Goal: Find contact information: Find contact information

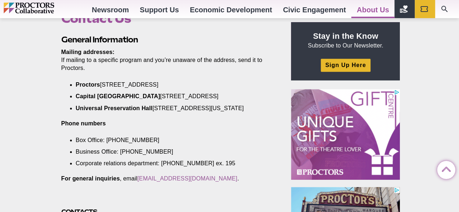
scroll to position [218, 0]
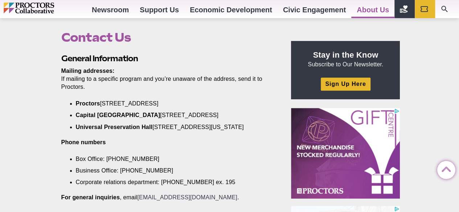
click at [165, 201] on link "[EMAIL_ADDRESS][DOMAIN_NAME]" at bounding box center [187, 197] width 100 height 6
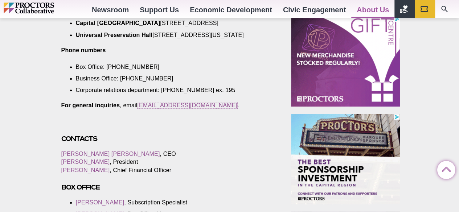
scroll to position [327, 0]
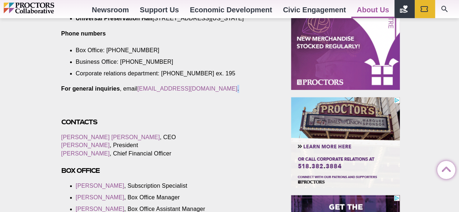
drag, startPoint x: 137, startPoint y: 97, endPoint x: 226, endPoint y: 97, distance: 89.2
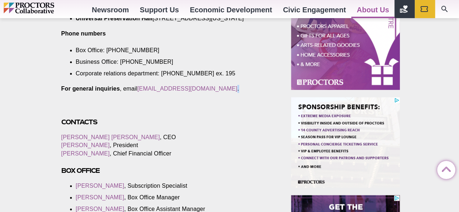
click at [226, 93] on p "For general inquiries , email [EMAIL_ADDRESS][DOMAIN_NAME] ." at bounding box center [167, 89] width 213 height 8
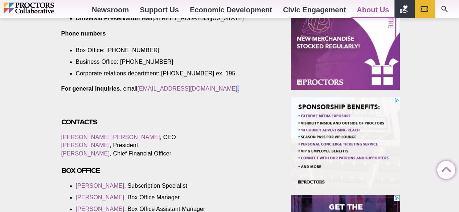
click at [221, 93] on p "For general inquiries , email [EMAIL_ADDRESS][DOMAIN_NAME] ." at bounding box center [167, 89] width 213 height 8
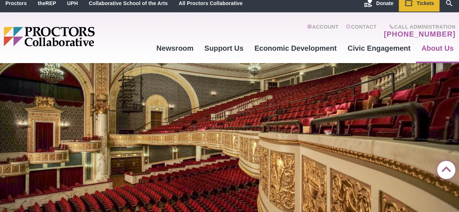
scroll to position [0, 0]
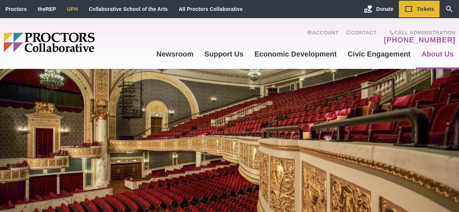
click at [69, 10] on link "UPH" at bounding box center [72, 9] width 11 height 6
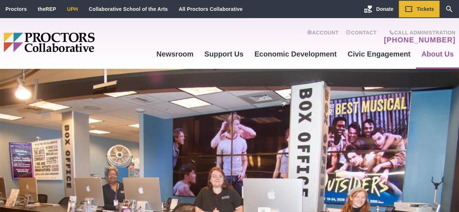
click at [75, 12] on li "UPH" at bounding box center [73, 9] width 22 height 17
click at [72, 8] on link "UPH" at bounding box center [72, 9] width 11 height 6
